Goal: Task Accomplishment & Management: Use online tool/utility

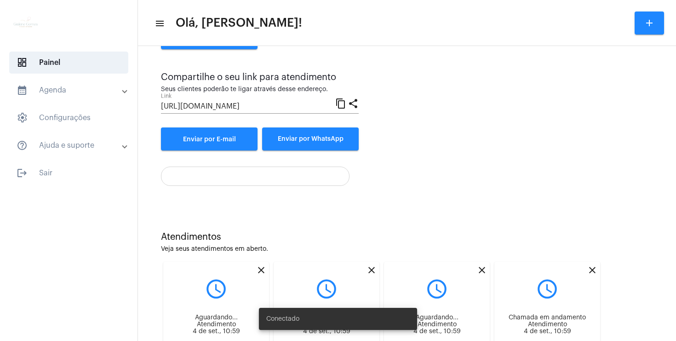
scroll to position [122, 0]
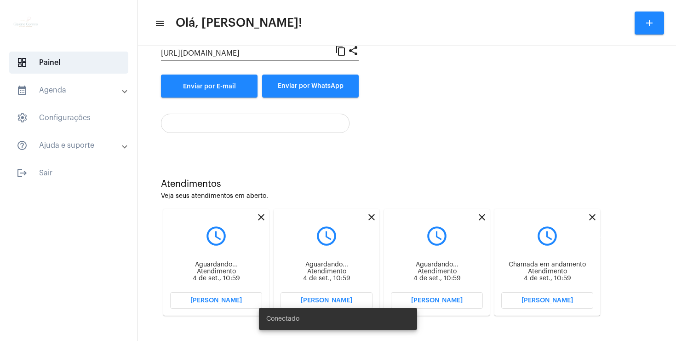
click at [593, 217] on mat-icon "close" at bounding box center [592, 216] width 11 height 11
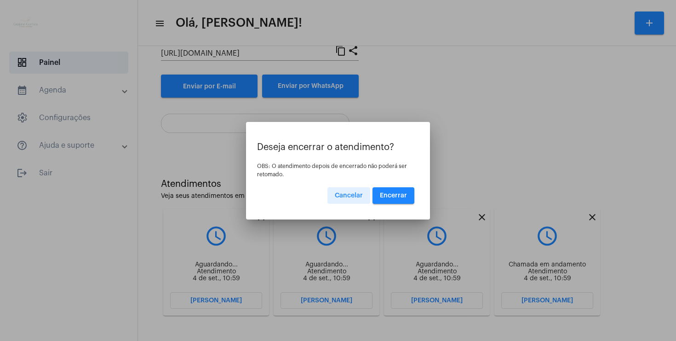
click at [399, 197] on span "Encerrar" at bounding box center [393, 195] width 27 height 6
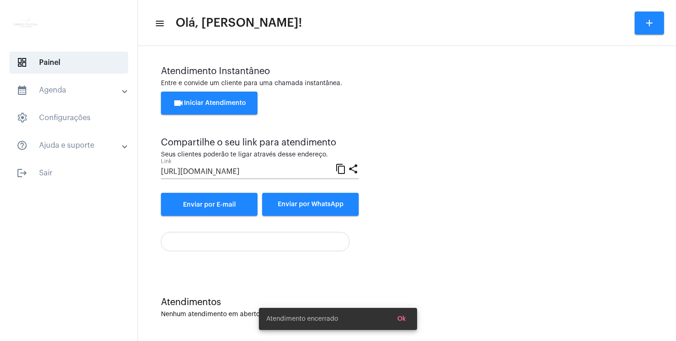
scroll to position [122, 0]
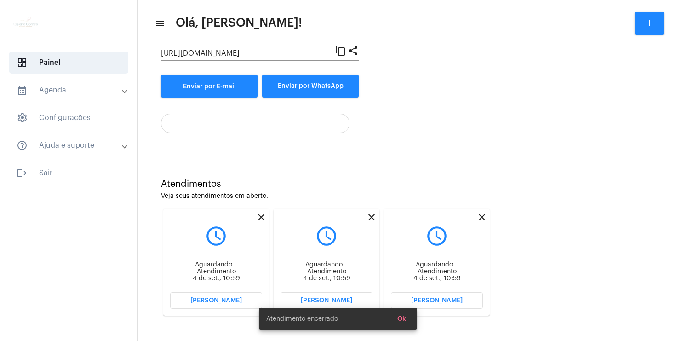
click at [481, 215] on mat-icon "close" at bounding box center [481, 216] width 11 height 11
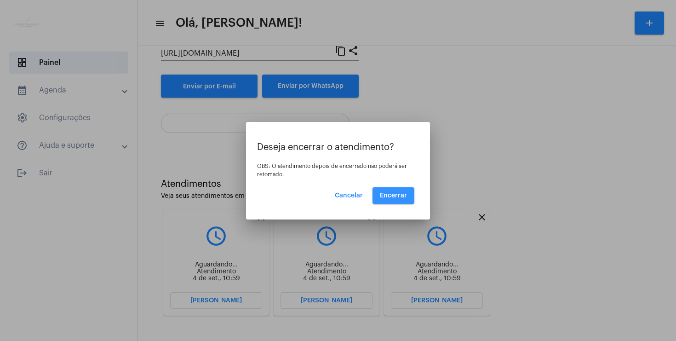
click at [404, 195] on span "Encerrar" at bounding box center [393, 195] width 27 height 6
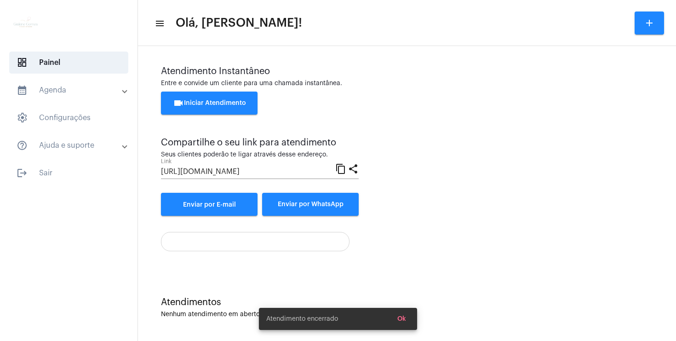
scroll to position [122, 0]
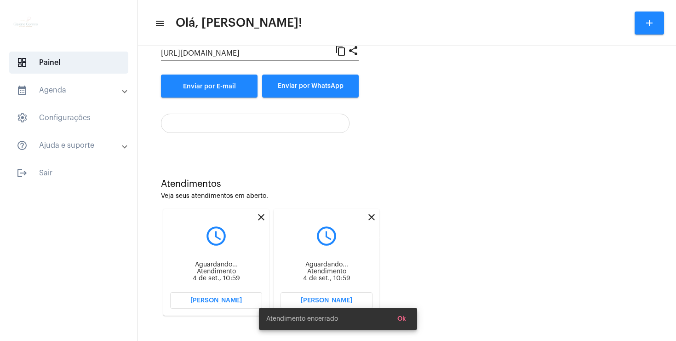
click at [371, 218] on mat-icon "close" at bounding box center [371, 216] width 11 height 11
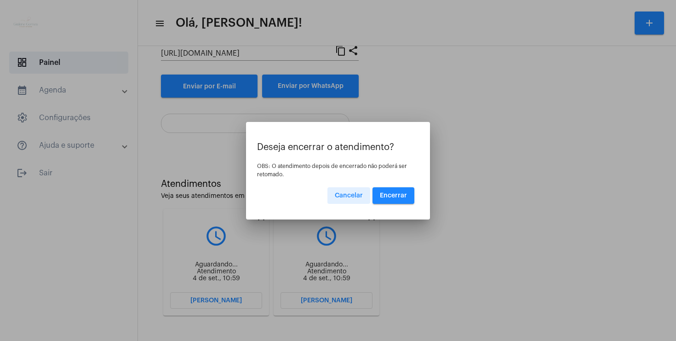
click at [391, 198] on span "Encerrar" at bounding box center [393, 195] width 27 height 6
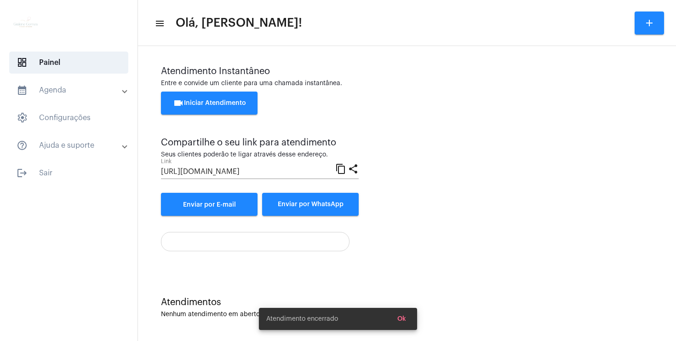
scroll to position [122, 0]
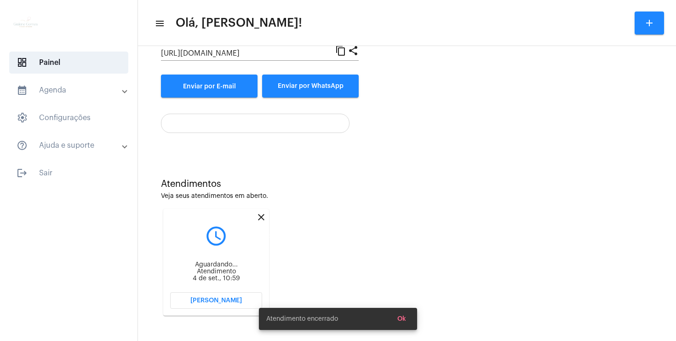
click at [261, 215] on mat-icon "close" at bounding box center [261, 216] width 11 height 11
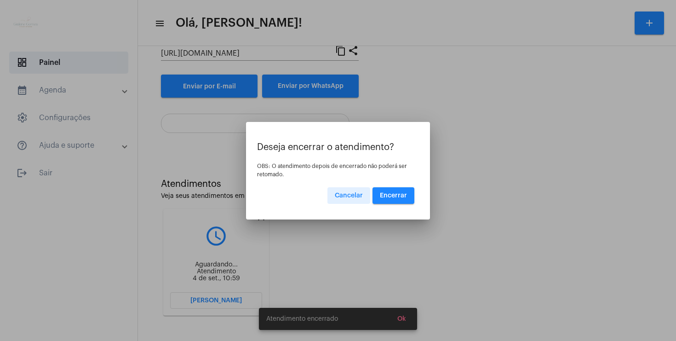
click at [387, 197] on span "Encerrar" at bounding box center [393, 195] width 27 height 6
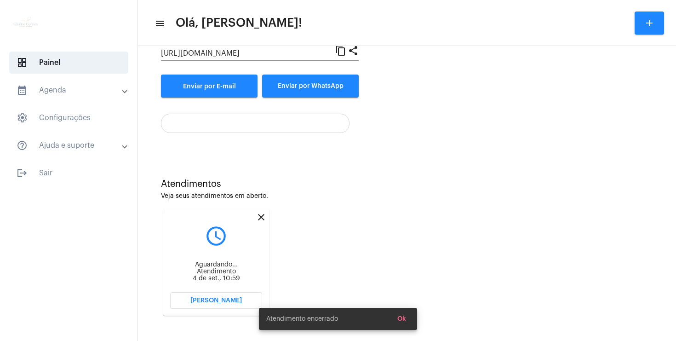
scroll to position [4, 0]
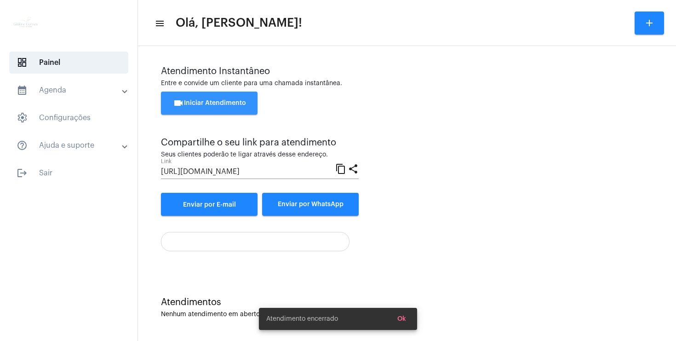
click at [228, 103] on span "videocam Iniciar Atendimento" at bounding box center [209, 103] width 73 height 6
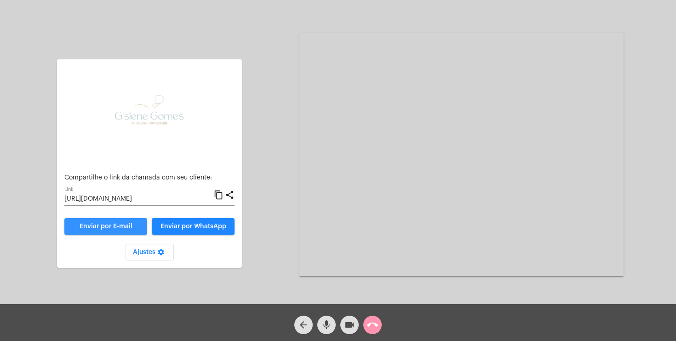
click at [127, 227] on span "Enviar por E-mail" at bounding box center [106, 226] width 53 height 6
